Goal: Transaction & Acquisition: Purchase product/service

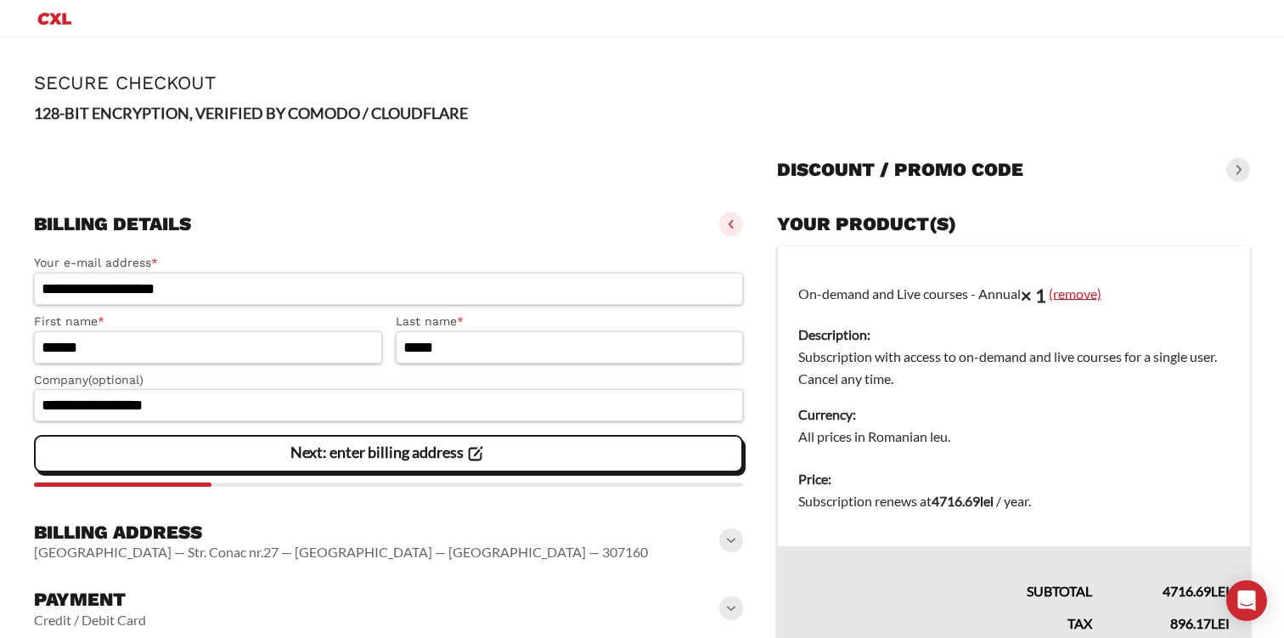
click at [1078, 290] on link "(remove)" at bounding box center [1075, 292] width 53 height 16
